Goal: Entertainment & Leisure: Consume media (video, audio)

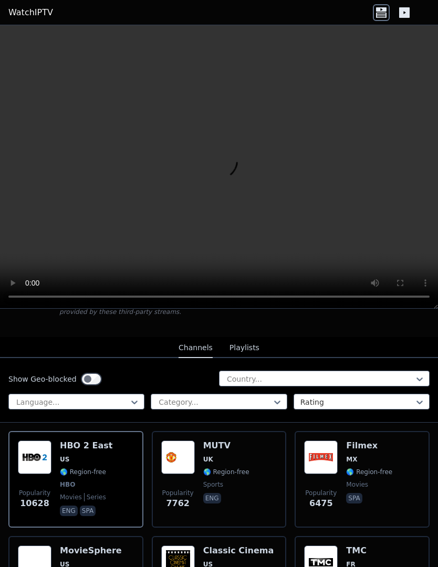
scroll to position [86, 0]
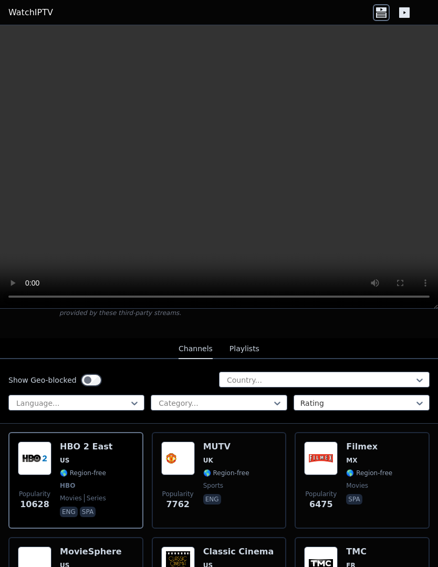
click at [193, 464] on img at bounding box center [178, 459] width 34 height 34
click at [203, 467] on div "MUTV UK 🌎 Region-free sports eng" at bounding box center [226, 481] width 46 height 78
click at [223, 170] on video at bounding box center [219, 167] width 438 height 284
click at [411, 11] on icon at bounding box center [404, 12] width 17 height 17
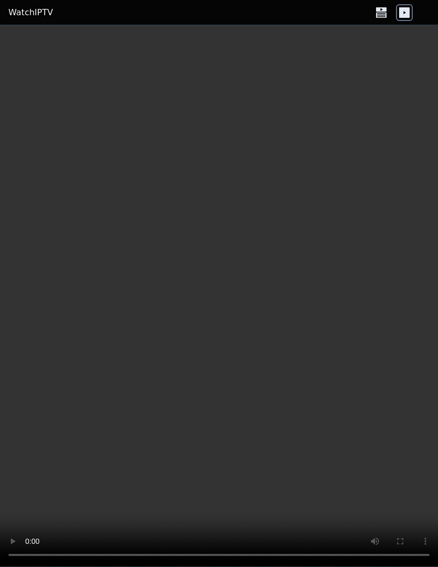
click at [375, 20] on icon at bounding box center [381, 12] width 17 height 17
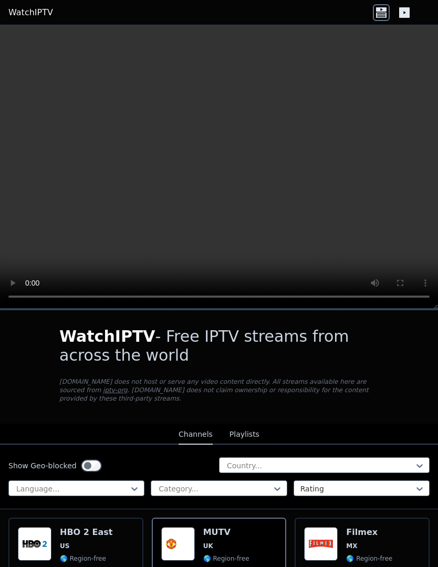
click at [405, 13] on icon at bounding box center [404, 12] width 11 height 11
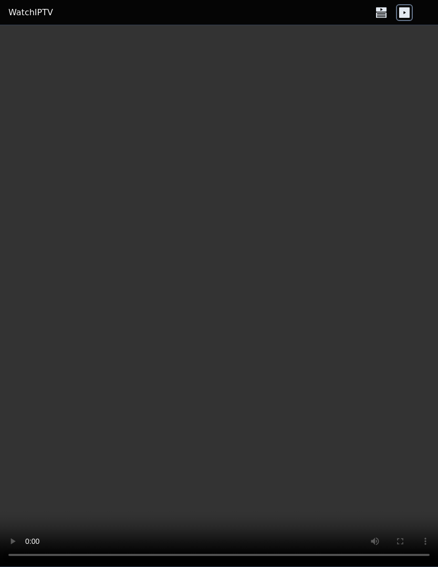
click at [379, 16] on icon at bounding box center [381, 12] width 17 height 17
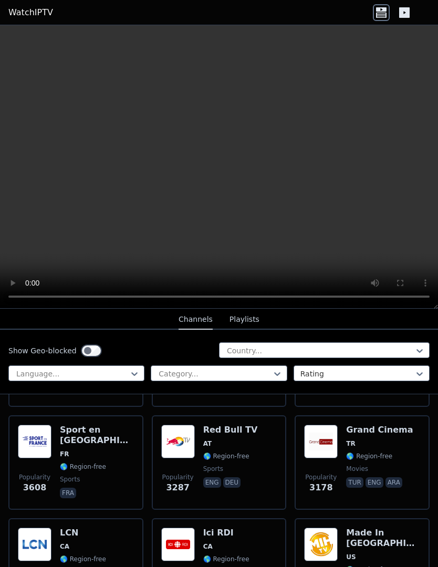
scroll to position [415, 0]
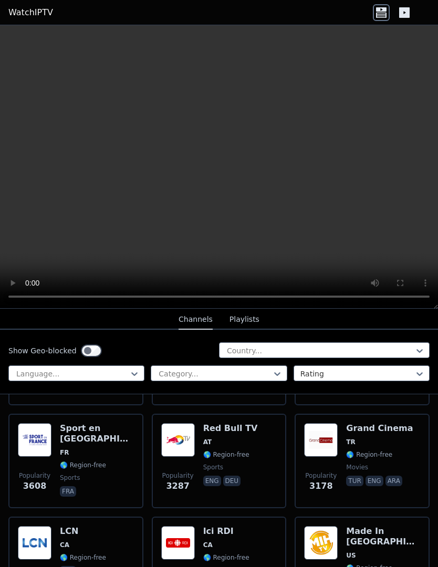
click at [190, 447] on img at bounding box center [178, 440] width 34 height 34
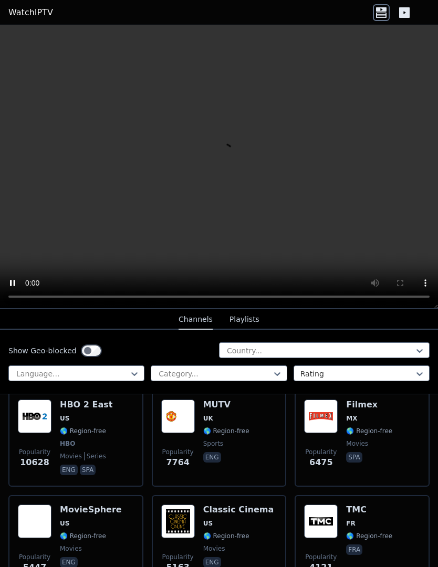
scroll to position [127, 0]
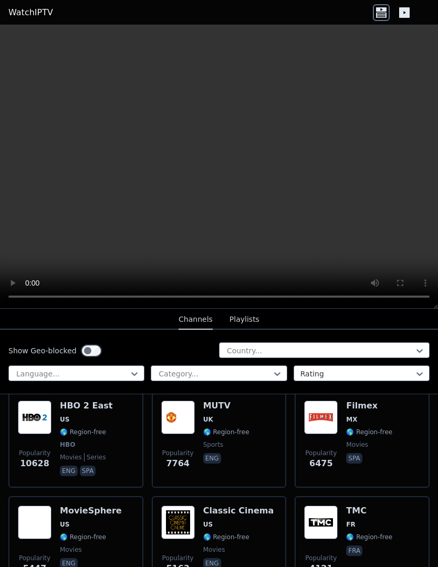
click at [50, 424] on img at bounding box center [35, 418] width 34 height 34
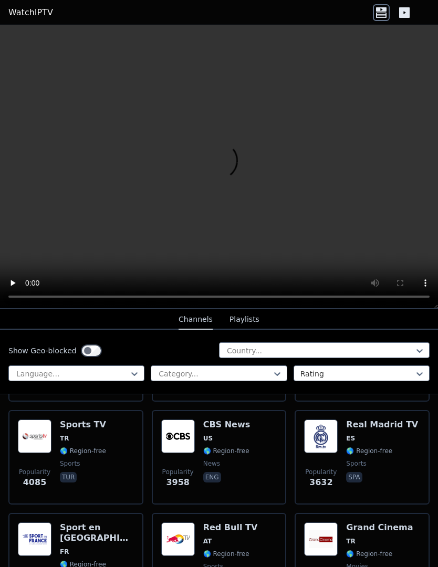
scroll to position [324, 0]
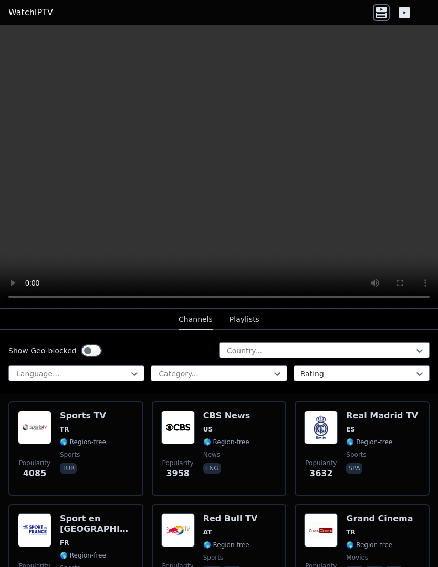
click at [51, 437] on img at bounding box center [35, 428] width 34 height 34
click at [202, 438] on div "Popularity 3958 CBS News US 🌎 Region-free news eng" at bounding box center [219, 449] width 116 height 76
click at [354, 433] on span "ES" at bounding box center [382, 429] width 72 height 8
click at [59, 551] on div "Popularity 3608 Sport en [GEOGRAPHIC_DATA] FR 🌎 Region-free sports fra" at bounding box center [76, 551] width 116 height 76
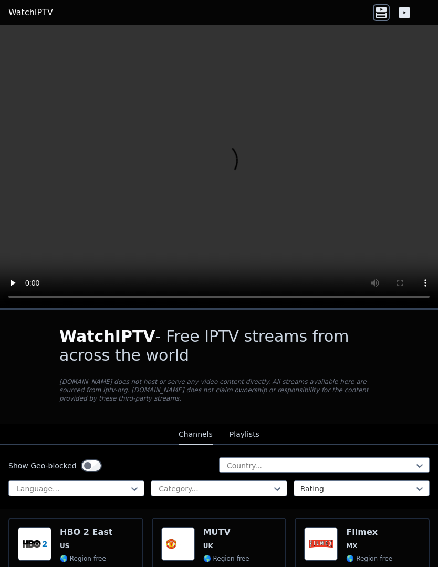
scroll to position [0, 0]
click at [249, 434] on button "Playlists" at bounding box center [244, 435] width 30 height 20
